Goal: Information Seeking & Learning: Compare options

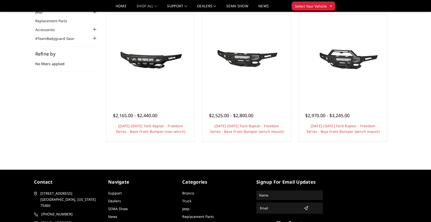
scroll to position [44, 0]
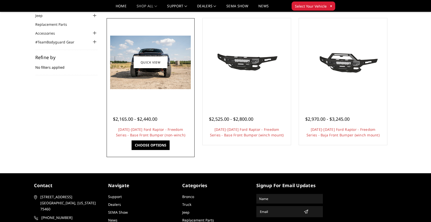
click at [160, 46] on img at bounding box center [150, 62] width 81 height 53
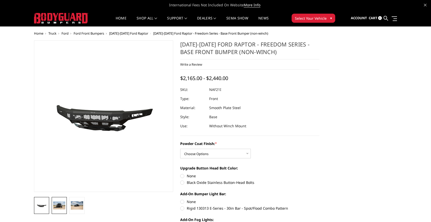
click at [58, 206] on img at bounding box center [59, 205] width 12 height 8
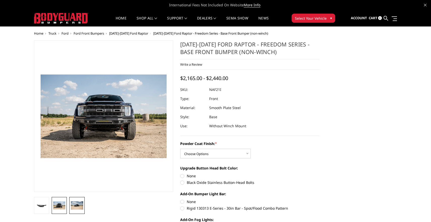
click at [80, 203] on img at bounding box center [77, 205] width 12 height 8
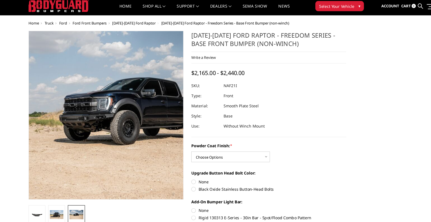
click at [73, 112] on img at bounding box center [133, 112] width 323 height 214
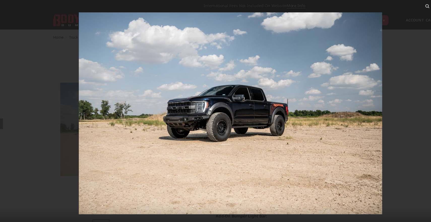
click at [170, 108] on img at bounding box center [215, 101] width 273 height 181
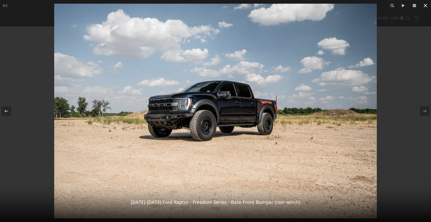
click at [426, 6] on icon at bounding box center [426, 6] width 6 height 6
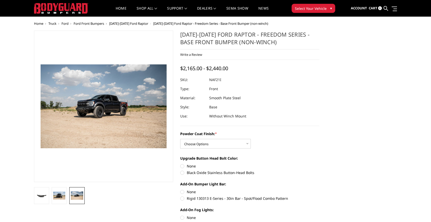
scroll to position [11, 0]
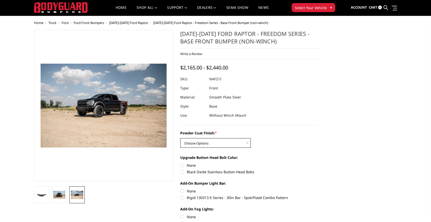
select select "2768"
click at [184, 173] on label "Black Oxide Stainless Button-Head Bolts" at bounding box center [249, 171] width 139 height 5
click at [319, 163] on input "Black Oxide Stainless Button-Head Bolts" at bounding box center [319, 162] width 0 height 0
radio input "true"
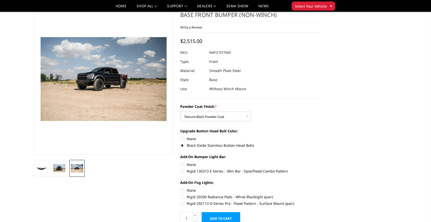
scroll to position [23, 0]
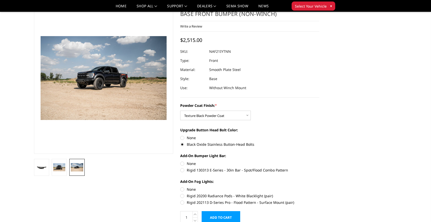
click at [184, 170] on label "Rigid 130313 E-Series - 30in Bar - Spot/Flood Combo Pattern" at bounding box center [249, 169] width 139 height 5
click at [319, 161] on input "Rigid 130313 E-Series - 30in Bar - Spot/Flood Combo Pattern" at bounding box center [319, 161] width 0 height 0
radio input "true"
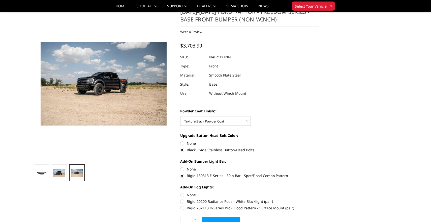
scroll to position [21, 0]
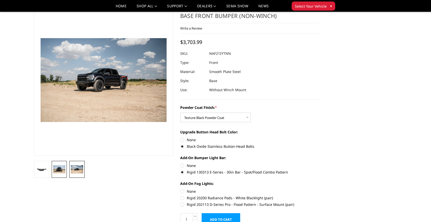
click at [59, 168] on img at bounding box center [59, 169] width 12 height 8
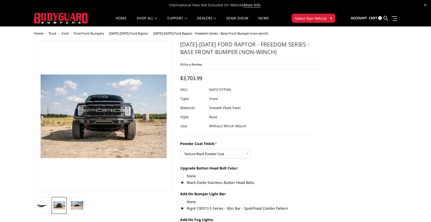
scroll to position [0, 0]
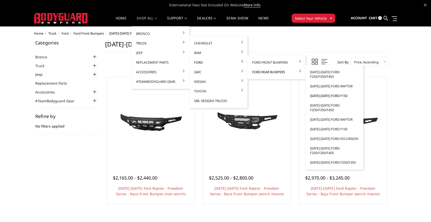
click at [325, 96] on link "[DATE]-[DATE] Ford F150" at bounding box center [335, 96] width 54 height 10
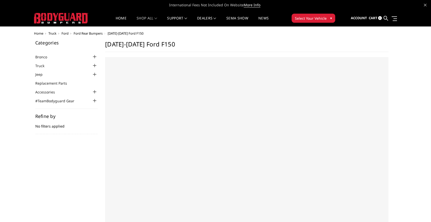
select select "US"
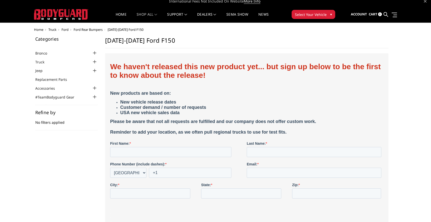
scroll to position [5, 0]
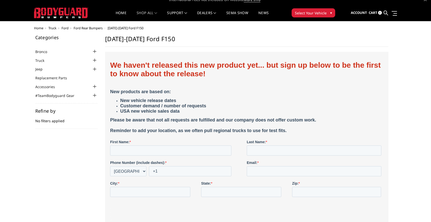
click at [95, 29] on span "Ford Rear Bumpers" at bounding box center [88, 28] width 29 height 5
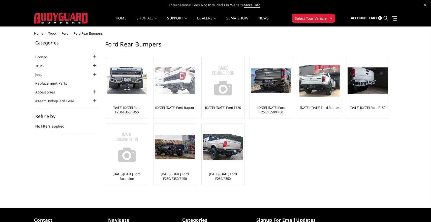
click at [176, 83] on img at bounding box center [175, 80] width 40 height 27
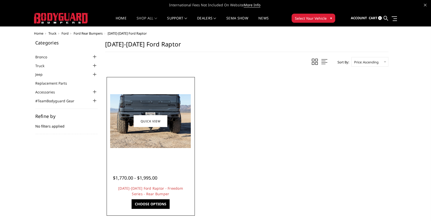
click at [157, 143] on img at bounding box center [150, 121] width 81 height 54
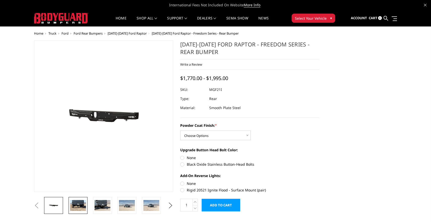
click at [77, 207] on img at bounding box center [78, 205] width 16 height 11
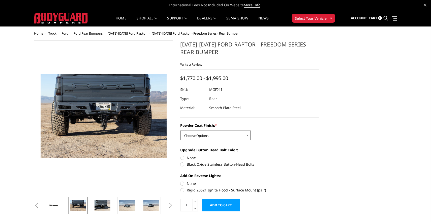
select select "2764"
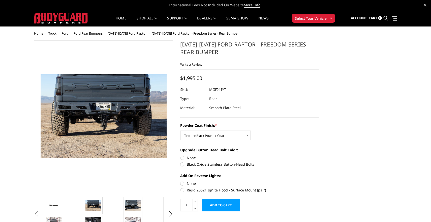
click at [184, 163] on label "Black Oxide Stainless Button-Head Bolts" at bounding box center [249, 163] width 139 height 5
click at [319, 155] on input "Black Oxide Stainless Button-Head Bolts" at bounding box center [319, 155] width 0 height 0
radio input "true"
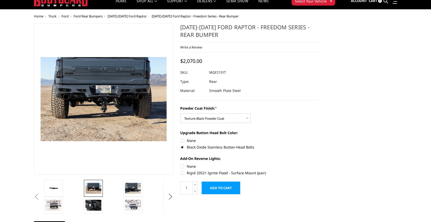
scroll to position [21, 0]
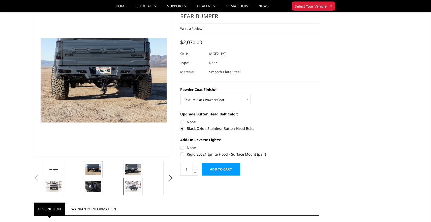
click at [134, 184] on img at bounding box center [133, 186] width 16 height 11
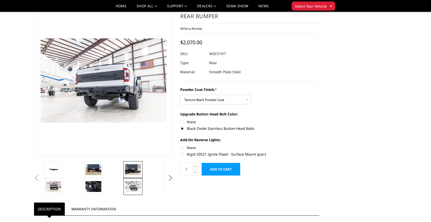
click at [132, 171] on img at bounding box center [133, 169] width 16 height 11
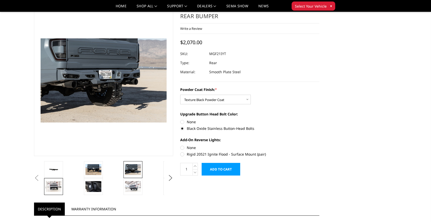
click at [55, 186] on img at bounding box center [54, 186] width 16 height 11
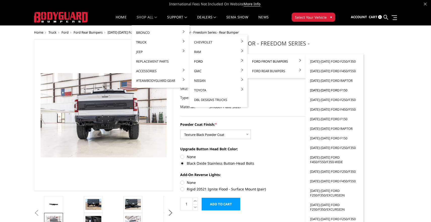
scroll to position [1, 0]
click at [330, 81] on link "[DATE]-[DATE] Ford Raptor" at bounding box center [335, 81] width 54 height 10
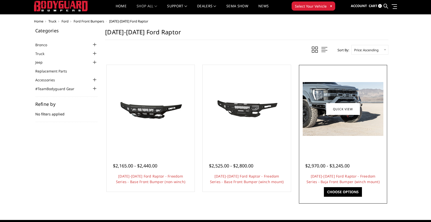
scroll to position [13, 0]
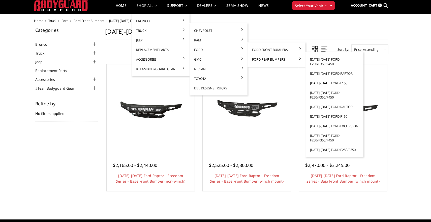
click at [322, 83] on link "[DATE]-[DATE] Ford F150" at bounding box center [335, 83] width 54 height 10
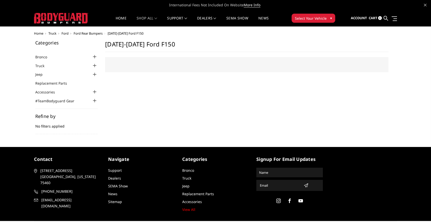
select select "US"
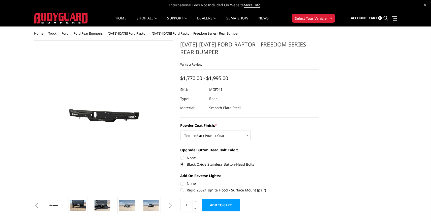
select select "2764"
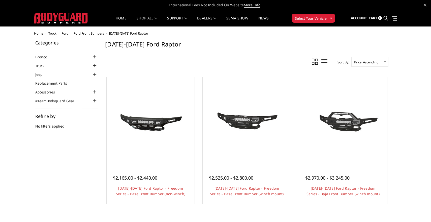
scroll to position [13, 0]
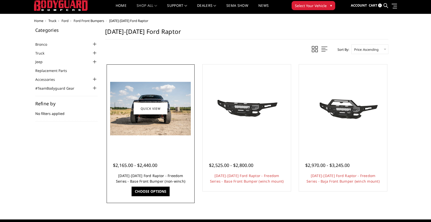
click at [128, 174] on link "2021-2025 Ford Raptor - Freedom Series - Base Front Bumper (non-winch)" at bounding box center [151, 178] width 70 height 10
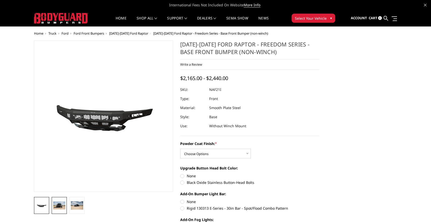
click at [58, 206] on img at bounding box center [59, 205] width 12 height 8
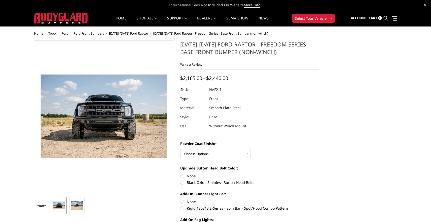
click at [99, 34] on span "Ford Front Bumpers" at bounding box center [89, 33] width 31 height 5
